Goal: Task Accomplishment & Management: Manage account settings

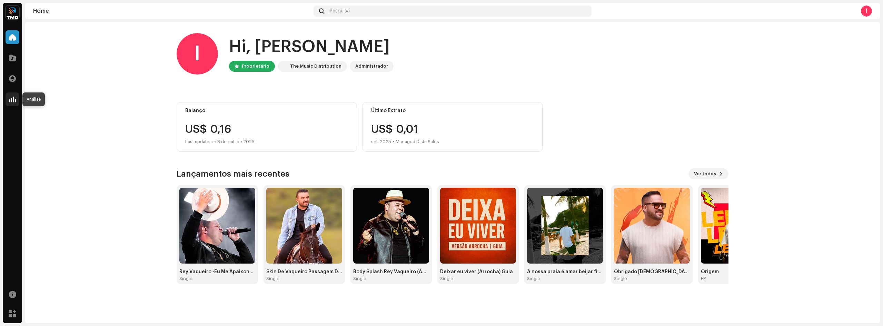
click at [18, 100] on div at bounding box center [13, 99] width 14 height 14
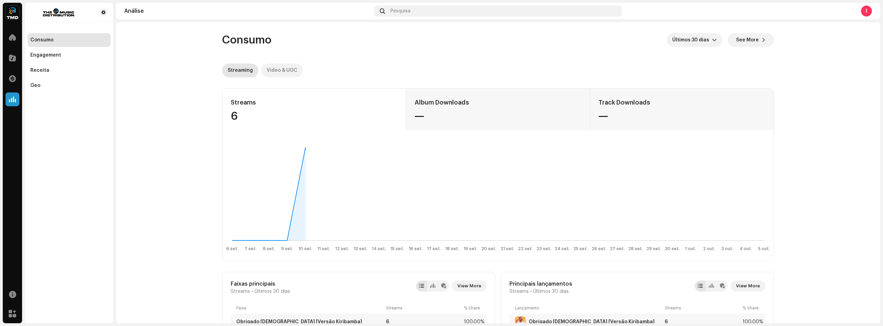
click at [284, 70] on div "Video & UGC" at bounding box center [281, 70] width 31 height 14
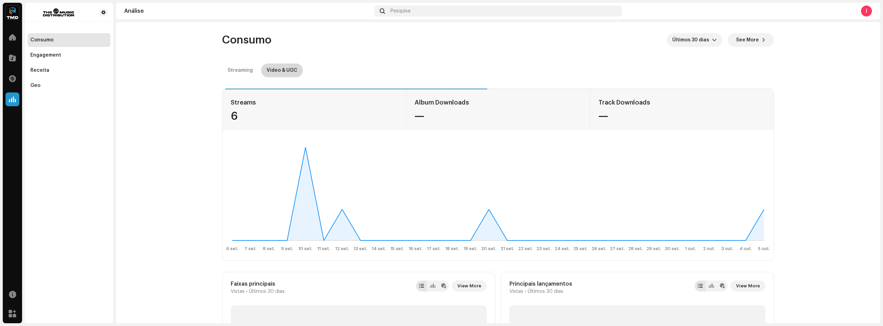
click at [286, 74] on div "Video & UGC" at bounding box center [281, 70] width 31 height 14
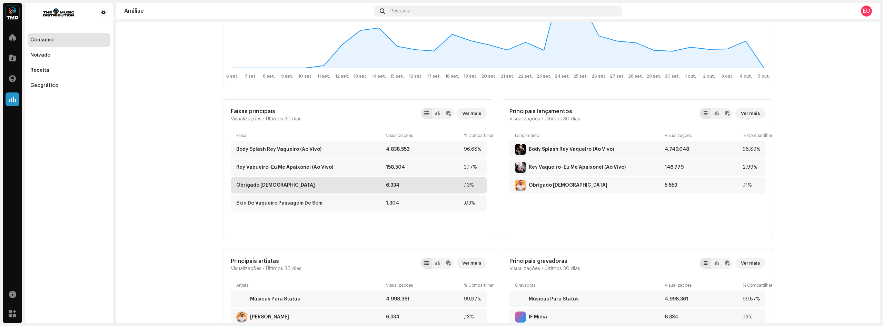
scroll to position [241, 0]
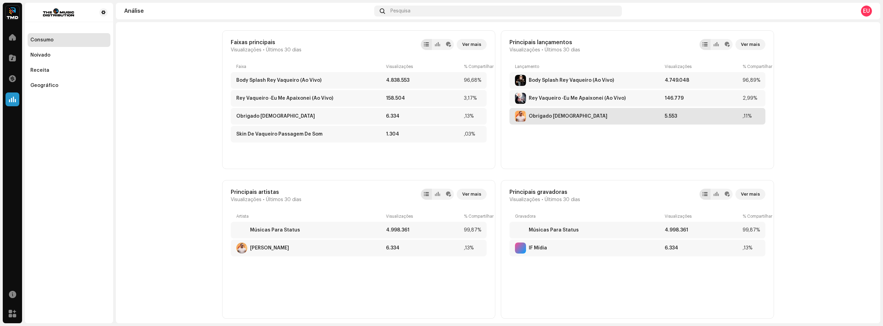
click at [649, 118] on div "Obrigado [DEMOGRAPHIC_DATA]" at bounding box center [588, 116] width 147 height 11
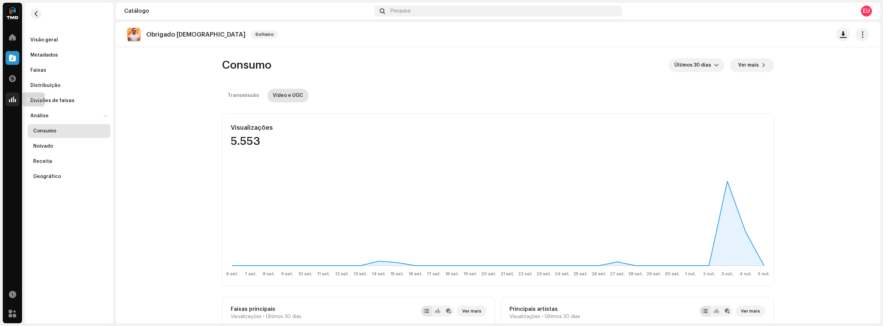
click at [13, 101] on span at bounding box center [12, 100] width 7 height 6
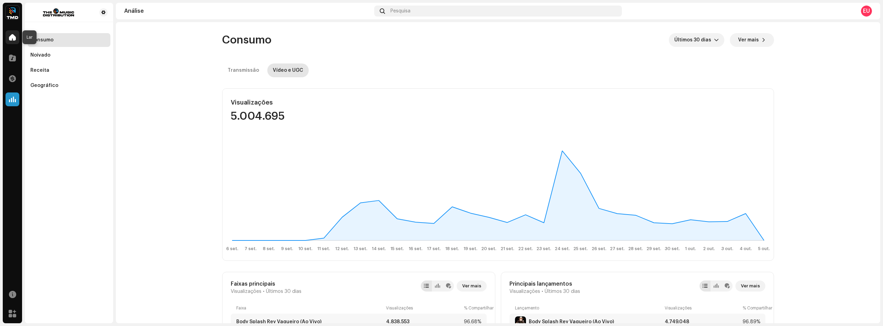
click at [14, 38] on span at bounding box center [12, 37] width 7 height 6
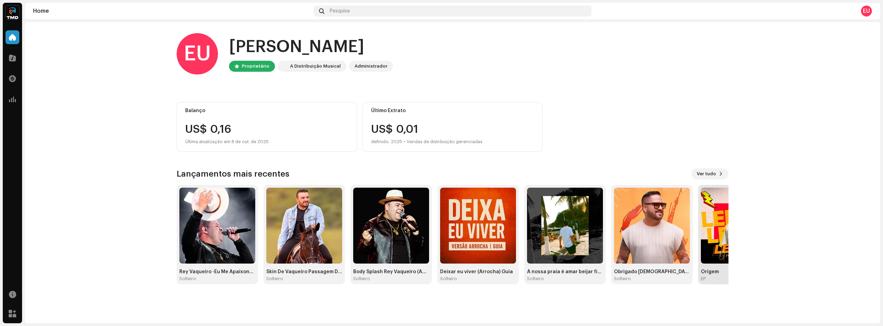
click at [714, 223] on img at bounding box center [739, 226] width 76 height 76
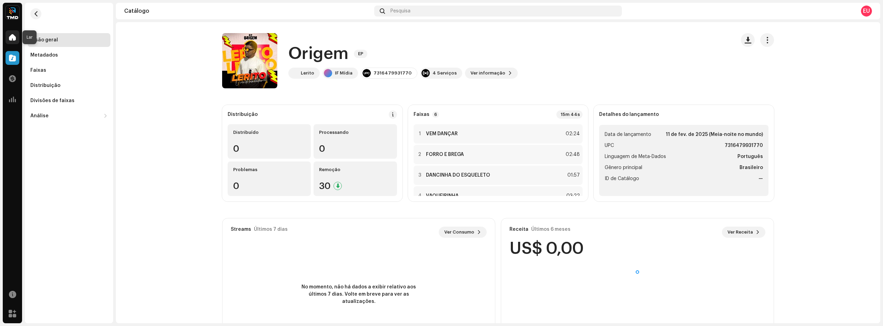
click at [12, 36] on span at bounding box center [12, 37] width 7 height 6
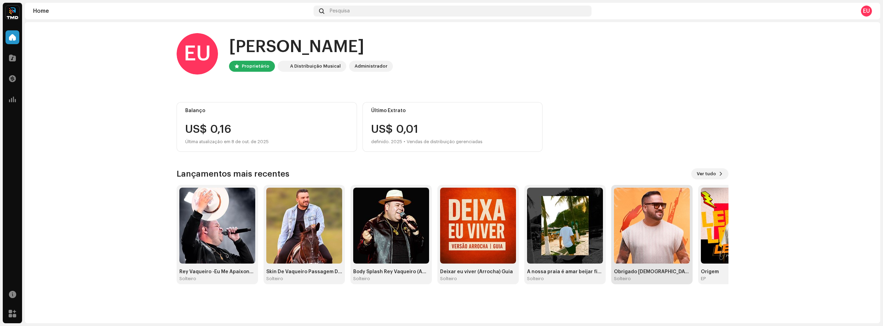
click at [641, 245] on img at bounding box center [652, 226] width 76 height 76
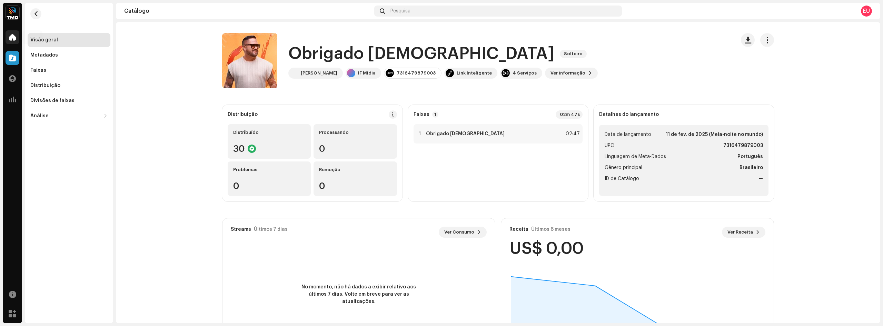
click at [15, 37] on span at bounding box center [12, 37] width 7 height 6
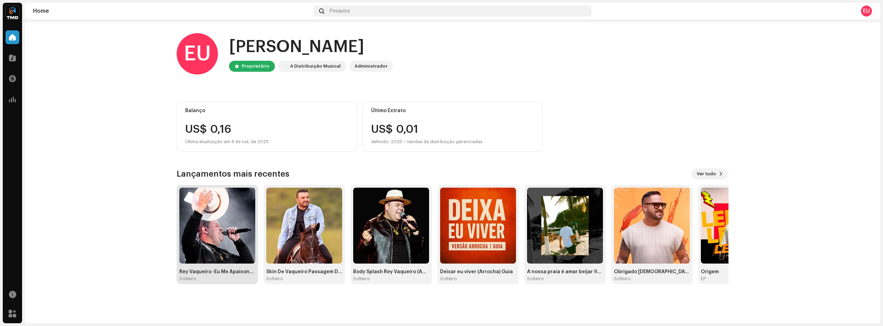
click at [237, 221] on img at bounding box center [217, 226] width 76 height 76
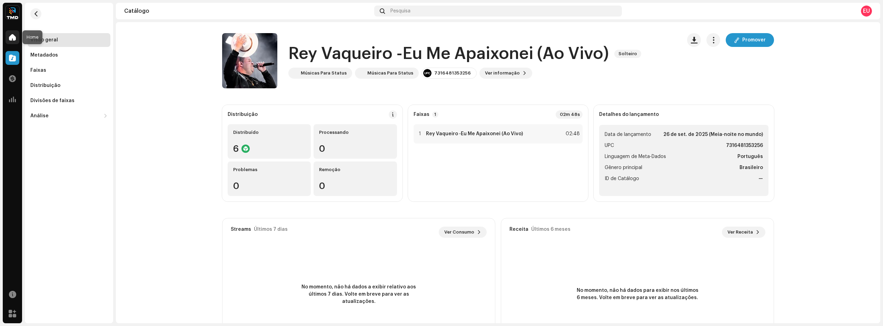
click at [13, 39] on span at bounding box center [12, 37] width 7 height 6
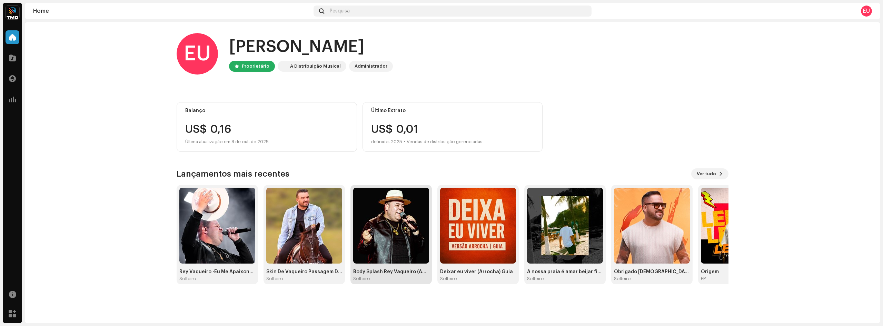
click at [398, 225] on img at bounding box center [391, 226] width 76 height 76
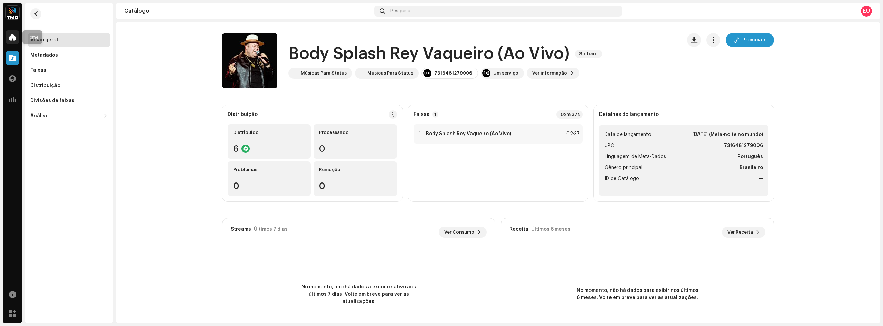
click at [12, 37] on span at bounding box center [12, 37] width 7 height 6
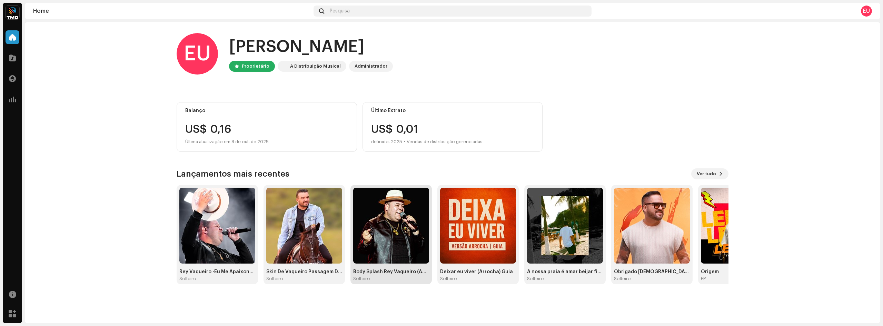
click at [404, 242] on img at bounding box center [391, 226] width 76 height 76
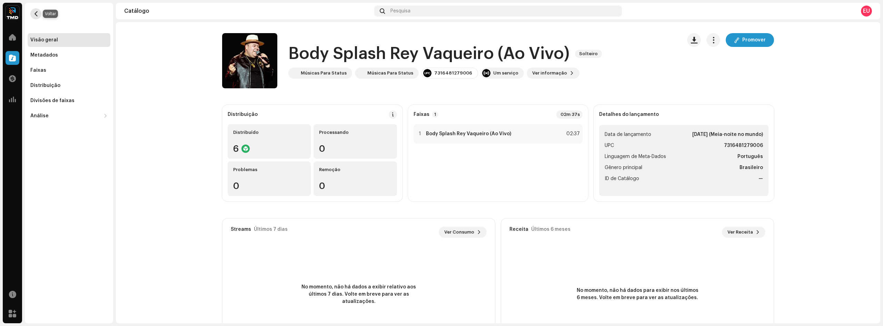
click at [36, 16] on span "button" at bounding box center [35, 14] width 5 height 6
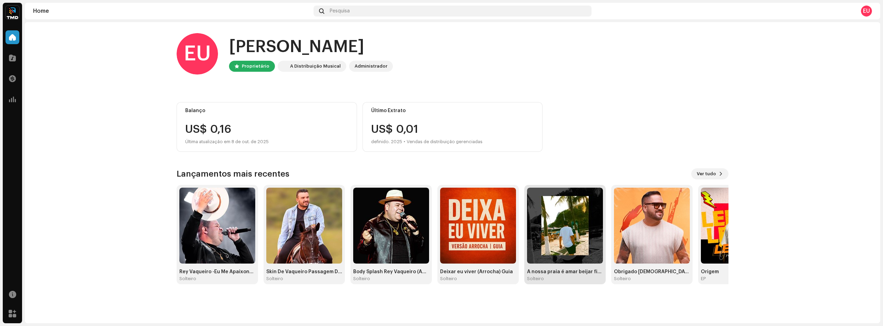
click at [569, 246] on img at bounding box center [565, 226] width 76 height 76
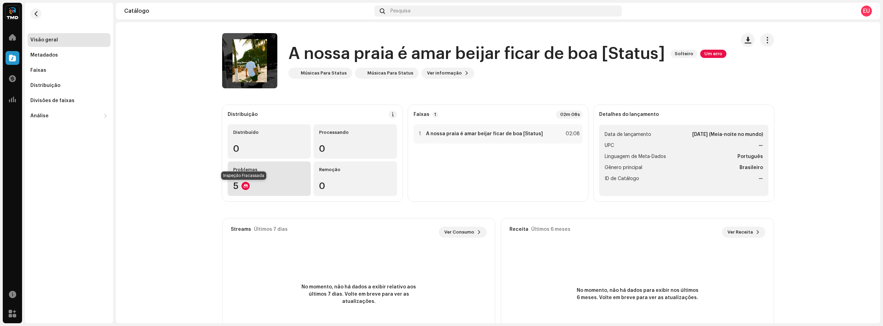
click at [243, 183] on div at bounding box center [245, 186] width 8 height 8
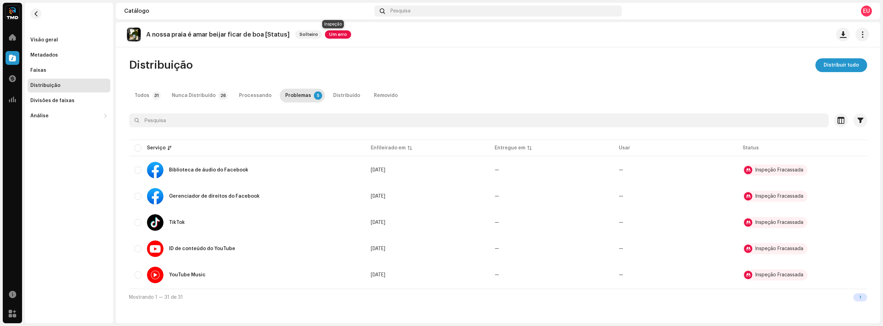
click at [339, 36] on font "Um erro" at bounding box center [338, 34] width 18 height 4
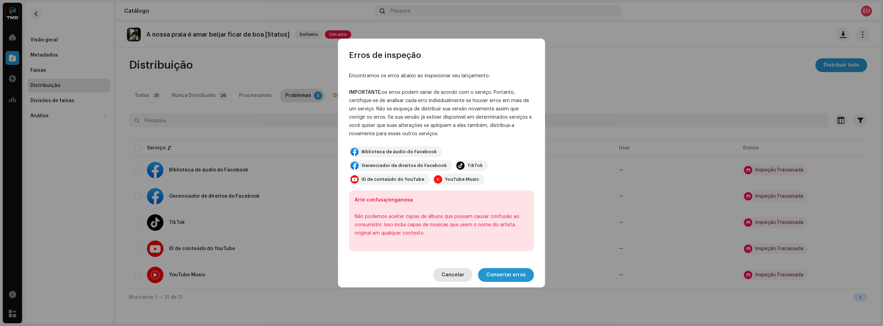
click at [459, 277] on span "Cancelar" at bounding box center [452, 275] width 23 height 14
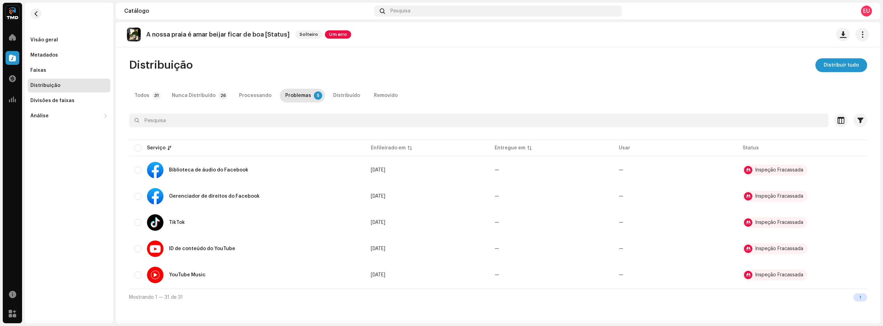
click at [31, 9] on re-m-nav-back at bounding box center [36, 18] width 17 height 30
click at [34, 12] on span "button" at bounding box center [35, 14] width 5 height 6
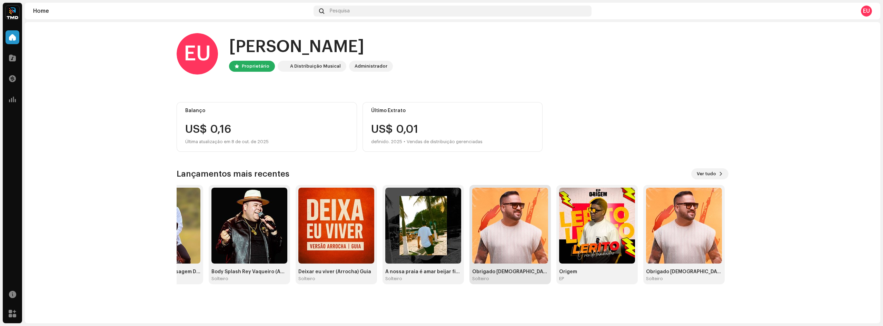
drag, startPoint x: 648, startPoint y: 263, endPoint x: 436, endPoint y: 272, distance: 212.2
click at [472, 274] on div "Obrigado [DEMOGRAPHIC_DATA] Solteiro" at bounding box center [510, 235] width 76 height 94
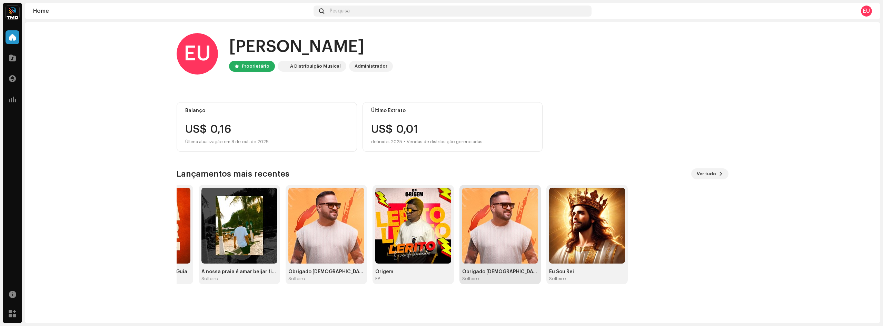
drag, startPoint x: 666, startPoint y: 259, endPoint x: 483, endPoint y: 267, distance: 183.6
click at [400, 267] on div "Rey Vaqueiro -Eu Me Apaixonei (Ao Vivo) Solteiro Skin De Vaqueiro Passagem De S…" at bounding box center [124, 234] width 552 height 99
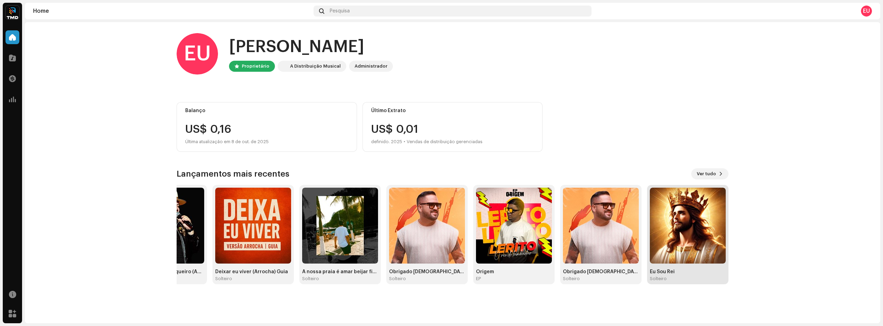
click at [671, 260] on img at bounding box center [687, 226] width 76 height 76
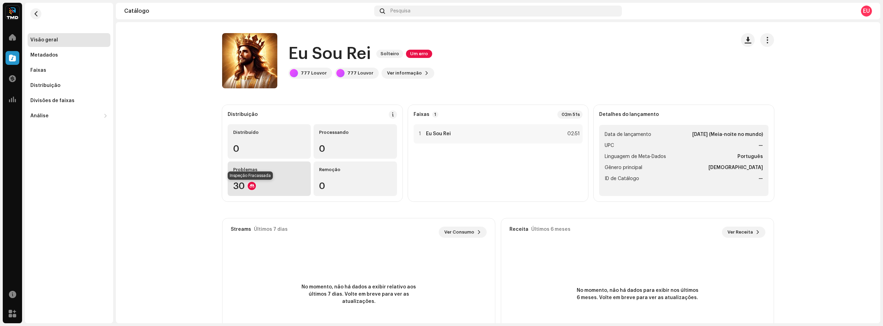
click at [250, 187] on div at bounding box center [252, 186] width 8 height 8
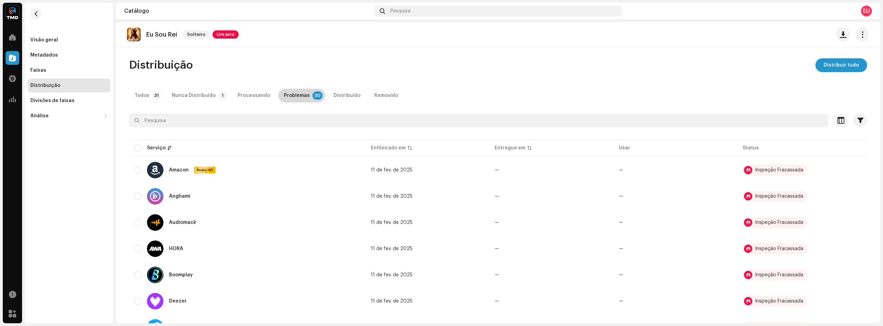
click at [303, 98] on p-tab "Problemas 30" at bounding box center [301, 96] width 47 height 14
click at [747, 170] on div at bounding box center [750, 170] width 8 height 8
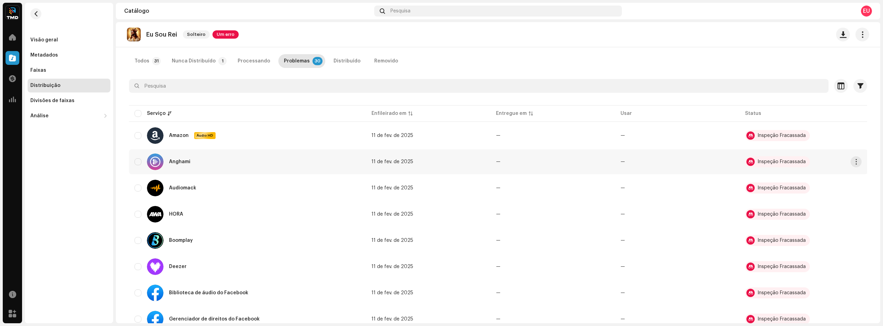
click at [750, 160] on div at bounding box center [750, 162] width 8 height 8
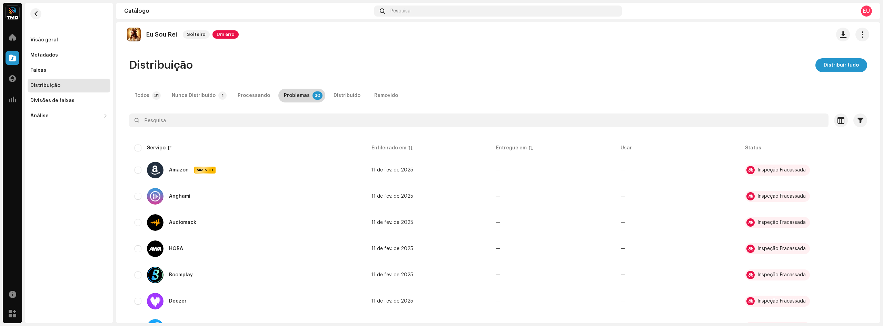
click at [314, 92] on font "30" at bounding box center [317, 95] width 6 height 8
click at [228, 34] on font "Um erro" at bounding box center [225, 34] width 18 height 4
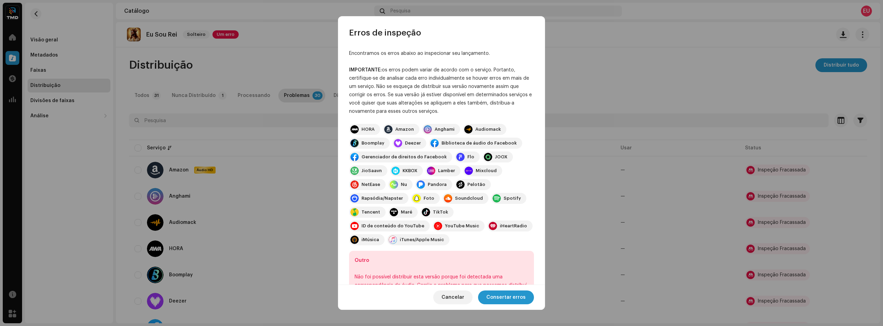
scroll to position [38, 0]
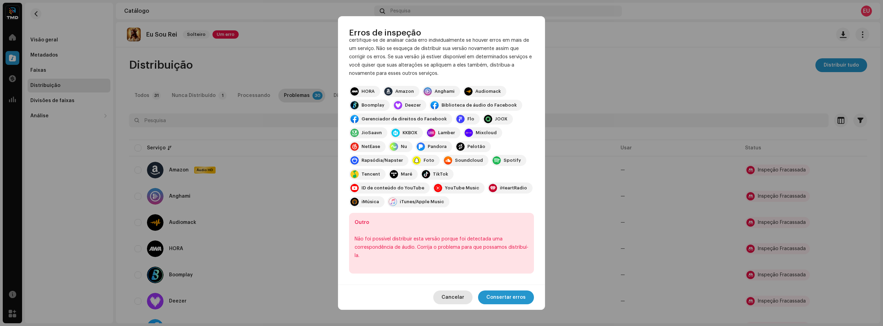
click at [464, 301] on span "Cancelar" at bounding box center [452, 297] width 23 height 14
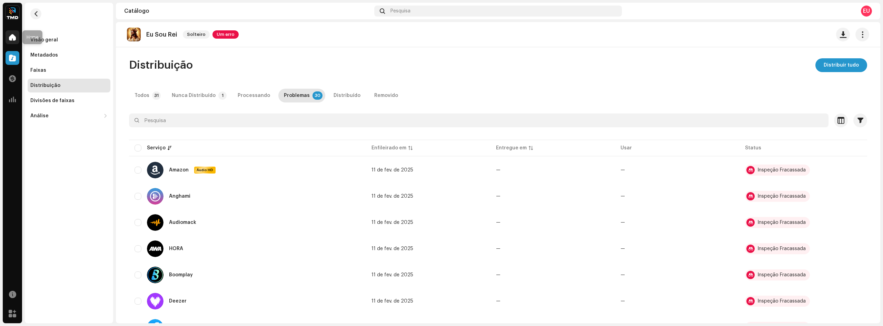
click at [17, 34] on div at bounding box center [13, 37] width 14 height 14
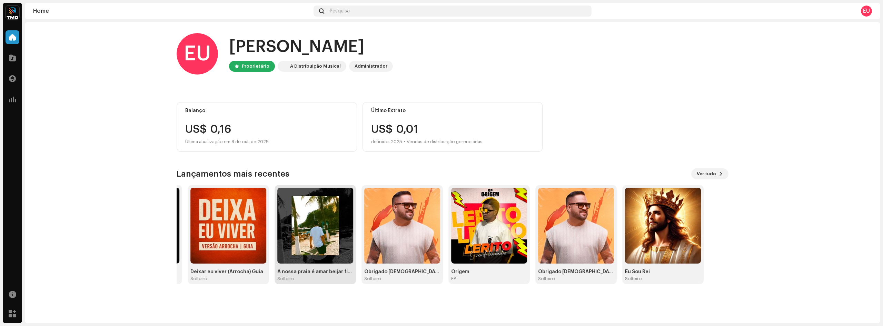
drag, startPoint x: 633, startPoint y: 237, endPoint x: 329, endPoint y: 247, distance: 304.6
click at [369, 247] on img at bounding box center [402, 226] width 76 height 76
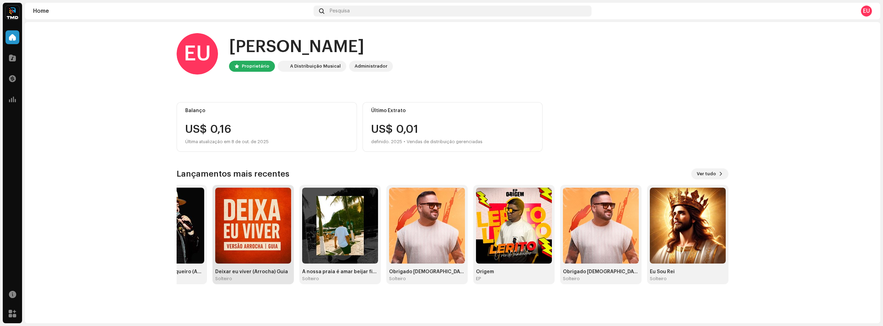
click at [255, 234] on img at bounding box center [253, 226] width 76 height 76
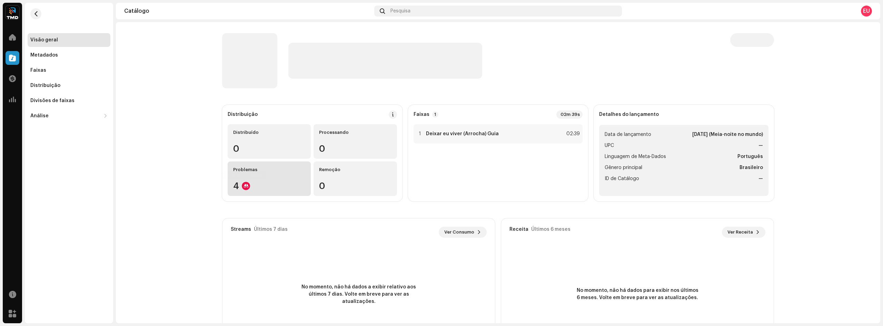
click at [256, 182] on div "4" at bounding box center [269, 185] width 72 height 9
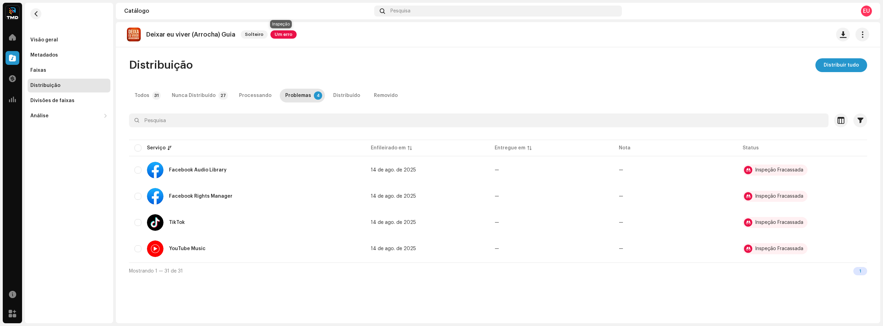
click at [284, 36] on font "Um erro" at bounding box center [283, 34] width 18 height 4
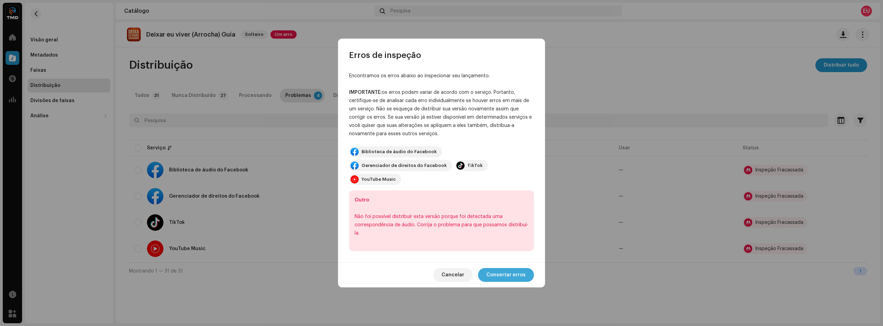
click at [508, 272] on font "Consertar erros" at bounding box center [505, 274] width 39 height 5
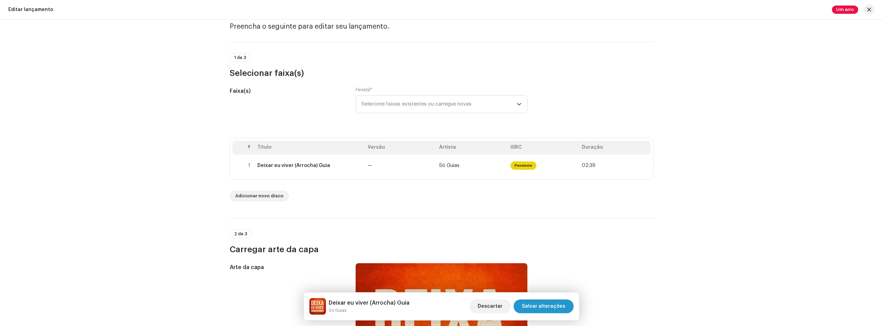
scroll to position [34, 0]
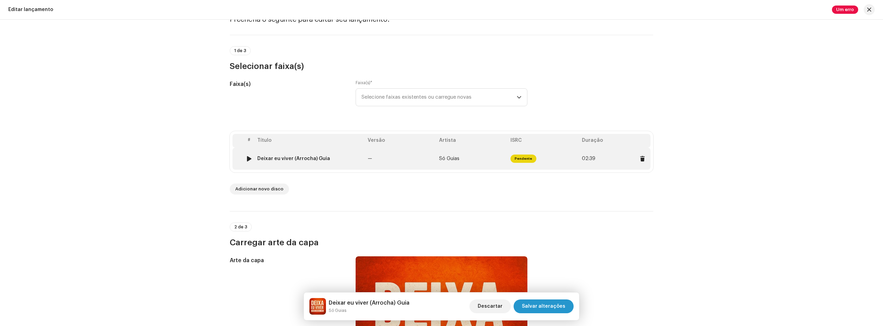
click at [245, 159] on div "1" at bounding box center [248, 158] width 7 height 7
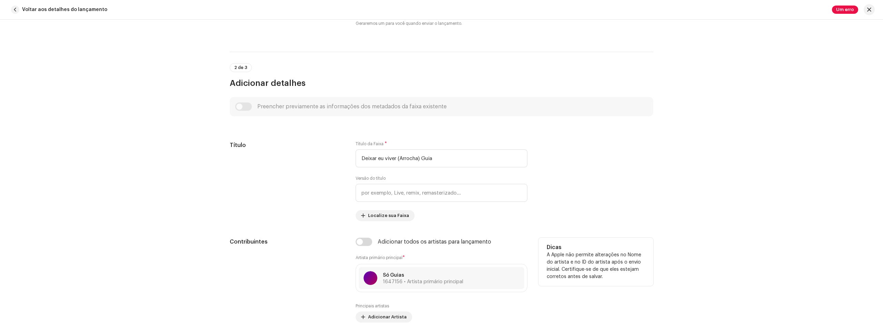
scroll to position [39, 0]
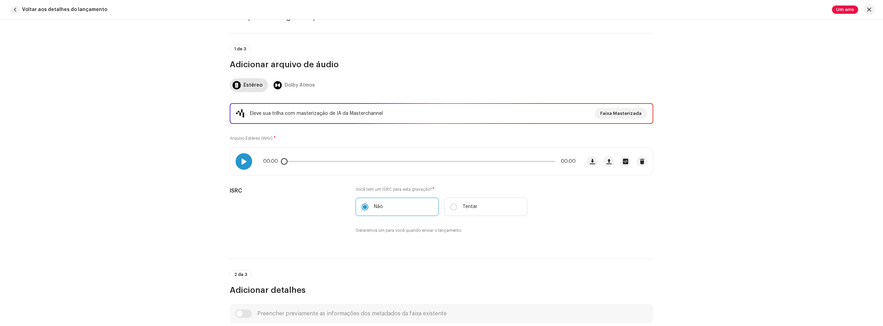
click at [242, 159] on span at bounding box center [244, 162] width 6 height 6
click at [345, 163] on div "00:00 00:00" at bounding box center [419, 162] width 312 height 6
click at [349, 161] on p-slider at bounding box center [419, 161] width 272 height 1
click at [534, 176] on div "Eleve sua trilha com masterização de IA da Masterchannel Faixa Masterizada Arqu…" at bounding box center [441, 172] width 423 height 139
click at [482, 163] on div "00:00 00:00" at bounding box center [419, 162] width 312 height 6
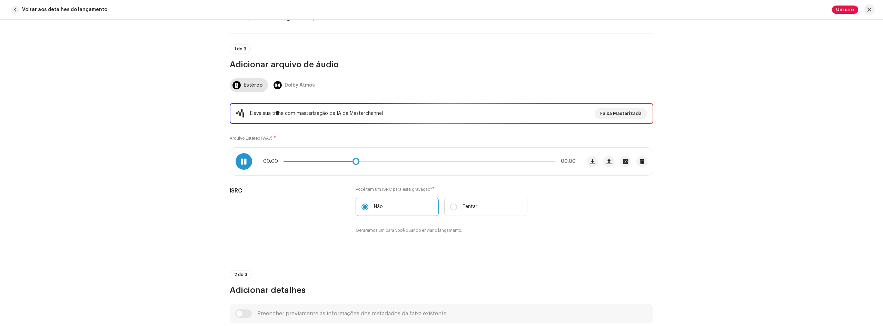
click at [477, 161] on p-slider at bounding box center [419, 161] width 272 height 1
